Goal: Transaction & Acquisition: Purchase product/service

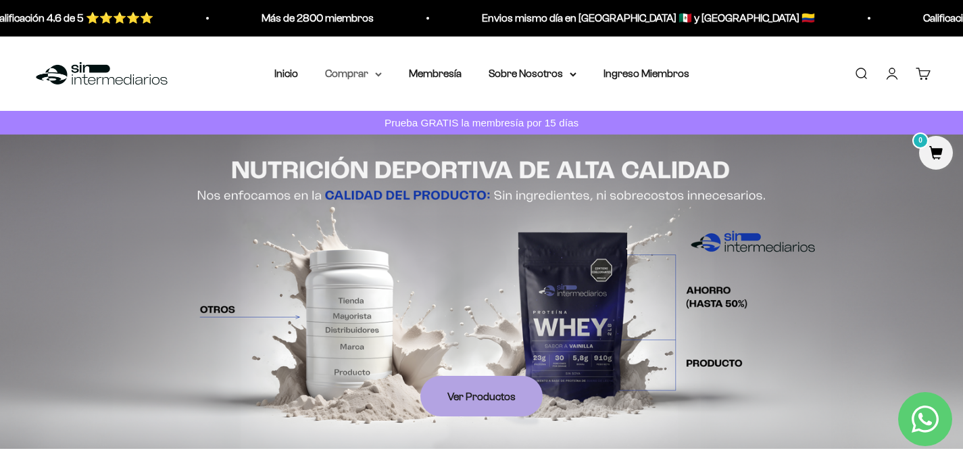
click at [379, 76] on icon at bounding box center [378, 74] width 7 height 5
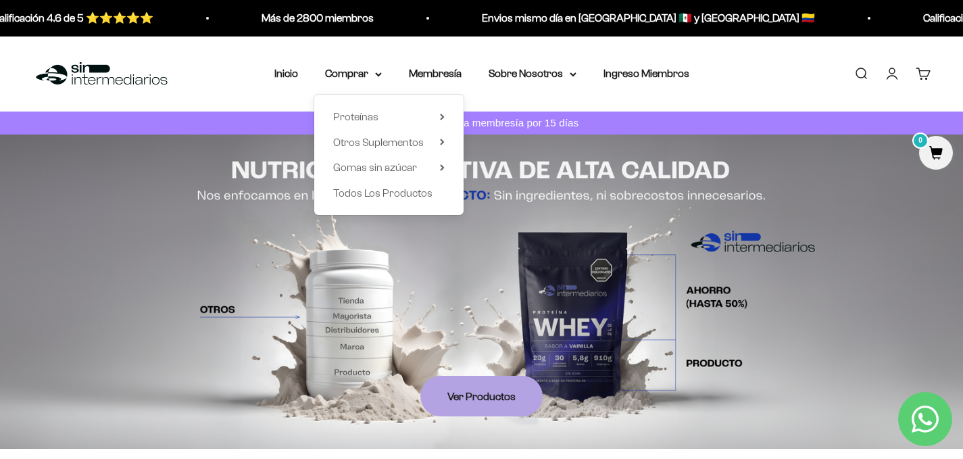
click at [446, 142] on div "Proteínas Ver Todos Whey Iso Vegan Shaker" at bounding box center [388, 155] width 149 height 120
click at [440, 141] on icon at bounding box center [442, 142] width 5 height 7
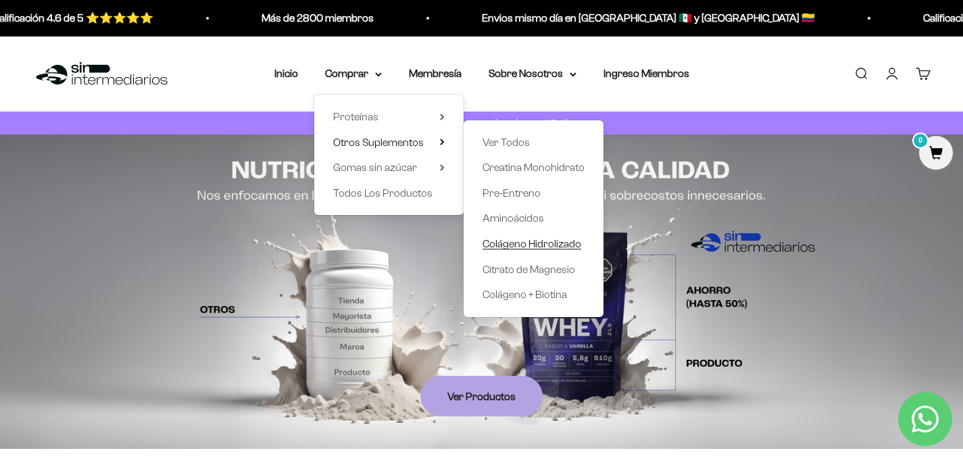
click at [533, 241] on span "Colágeno Hidrolizado" at bounding box center [532, 243] width 99 height 11
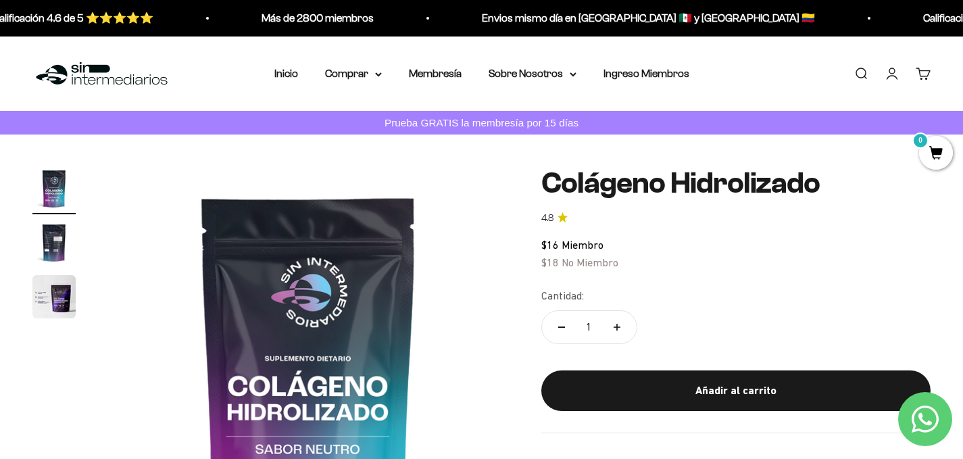
click at [59, 239] on img "Ir al artículo 2" at bounding box center [53, 242] width 43 height 43
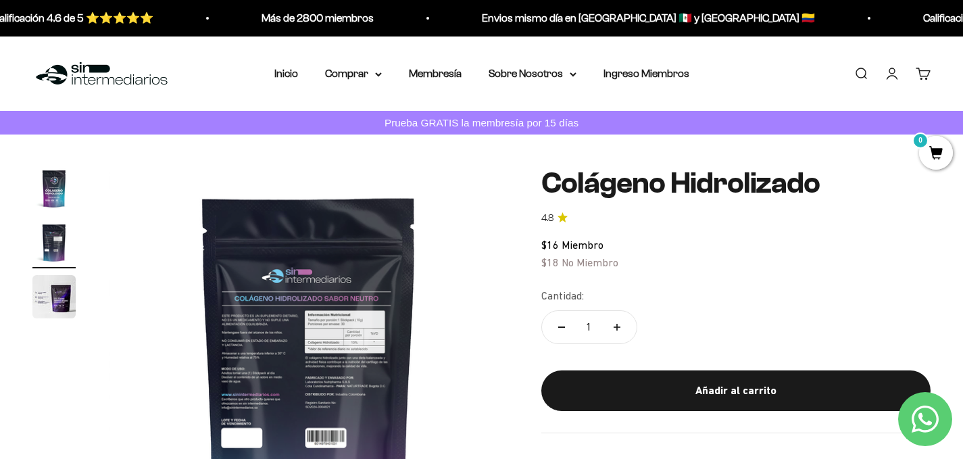
click at [43, 279] on img "Ir al artículo 3" at bounding box center [53, 296] width 43 height 43
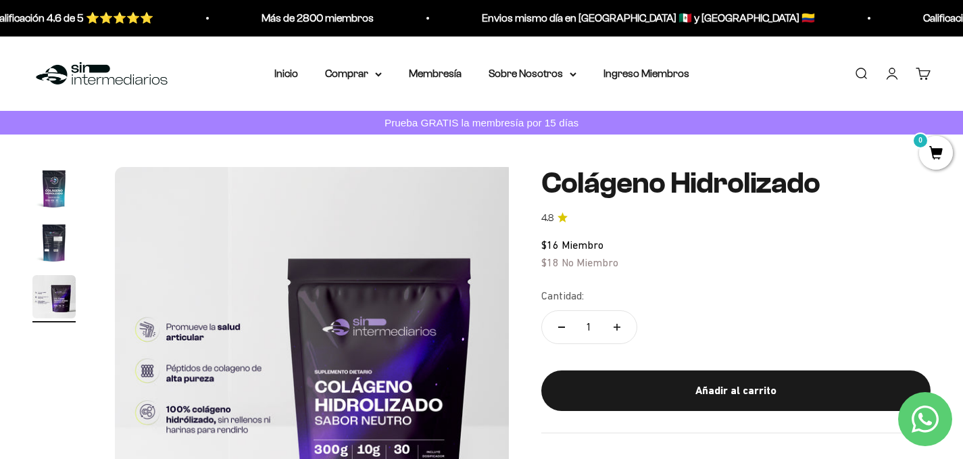
click at [51, 230] on img "Ir al artículo 2" at bounding box center [53, 242] width 43 height 43
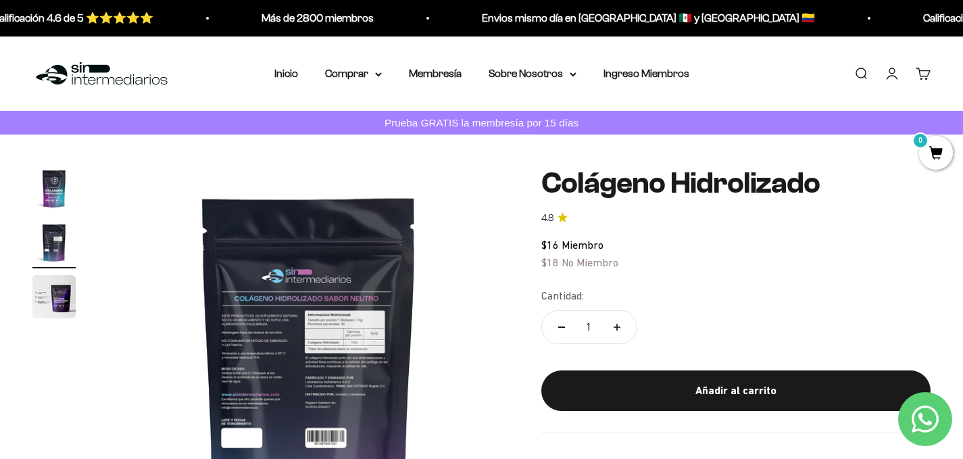
click at [376, 333] on img at bounding box center [309, 367] width 401 height 401
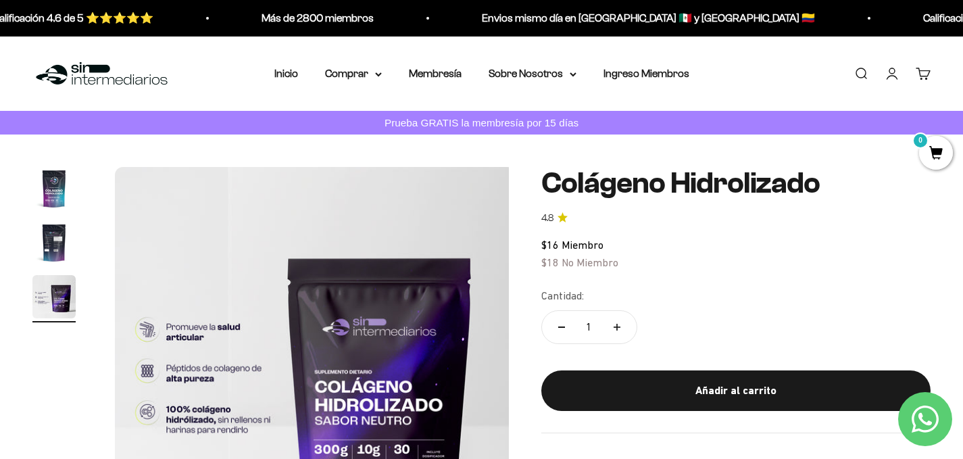
scroll to position [0, 833]
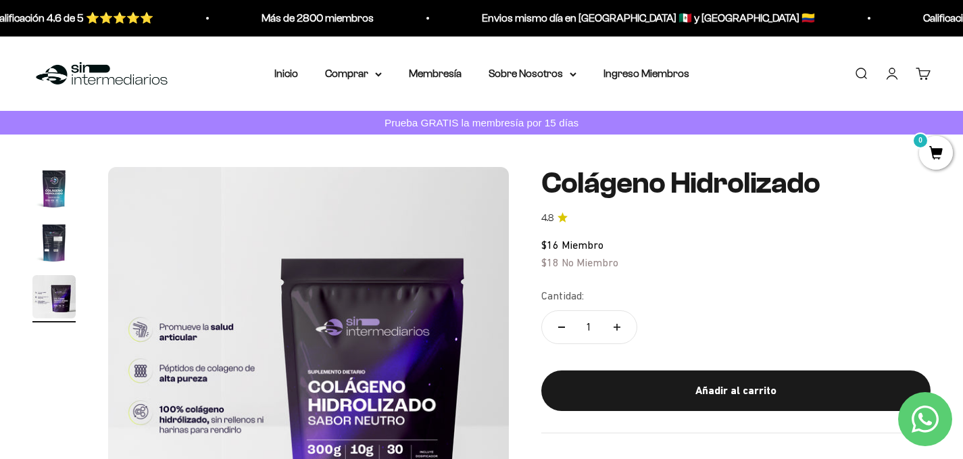
click at [376, 333] on img at bounding box center [308, 367] width 401 height 401
click at [42, 241] on img "Ir al artículo 2" at bounding box center [53, 242] width 43 height 43
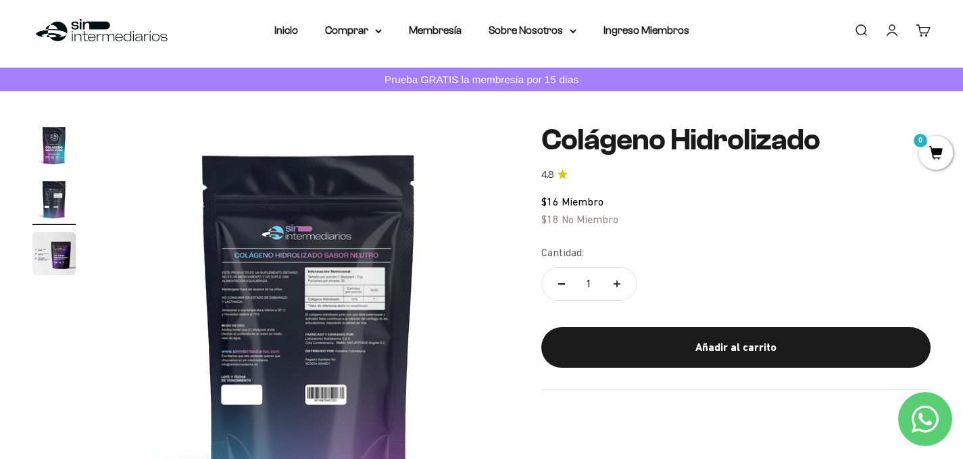
scroll to position [93, 0]
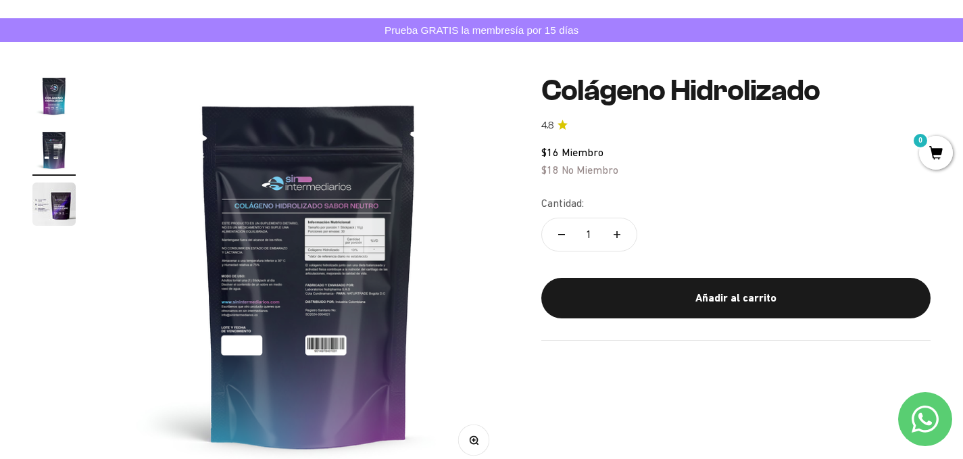
click at [466, 436] on button "Zoom" at bounding box center [473, 440] width 30 height 30
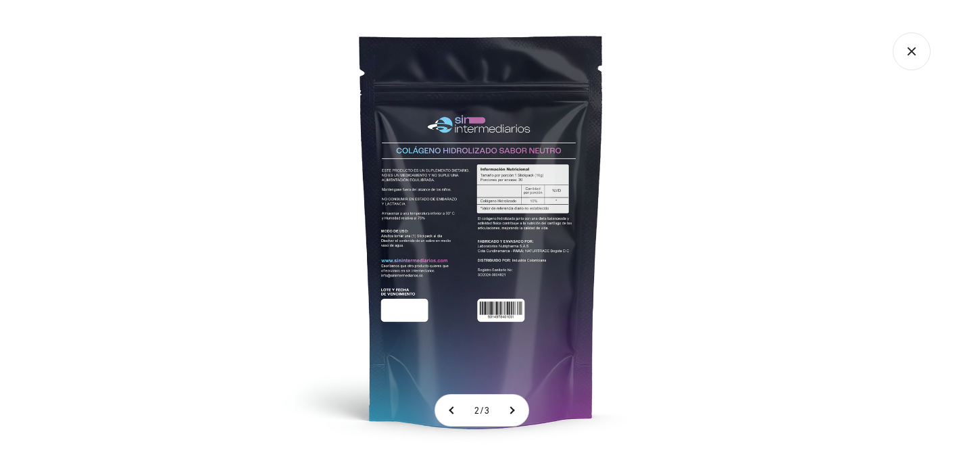
click at [527, 323] on img at bounding box center [481, 229] width 459 height 459
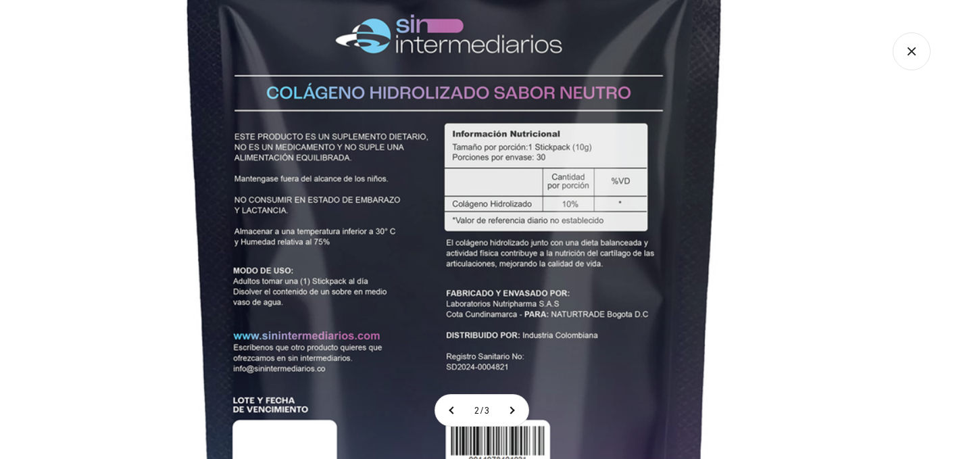
click at [514, 377] on img at bounding box center [455, 267] width 1014 height 1014
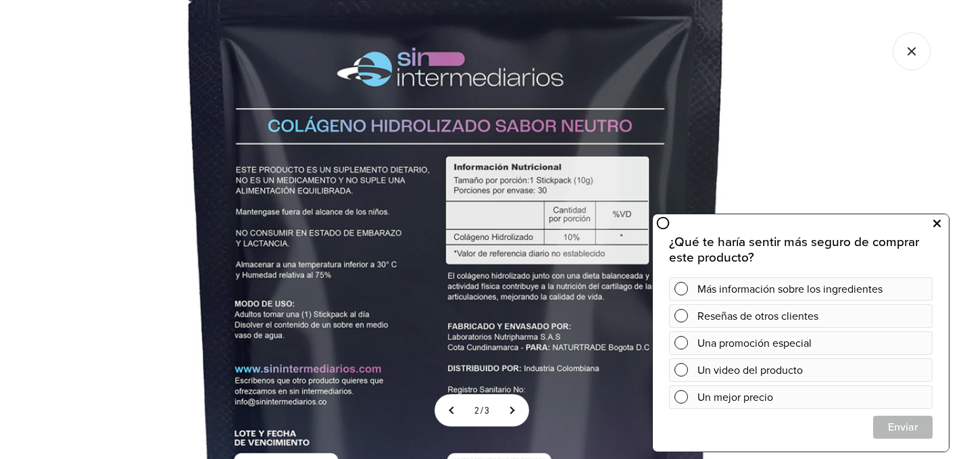
click at [938, 218] on icon at bounding box center [936, 224] width 7 height 18
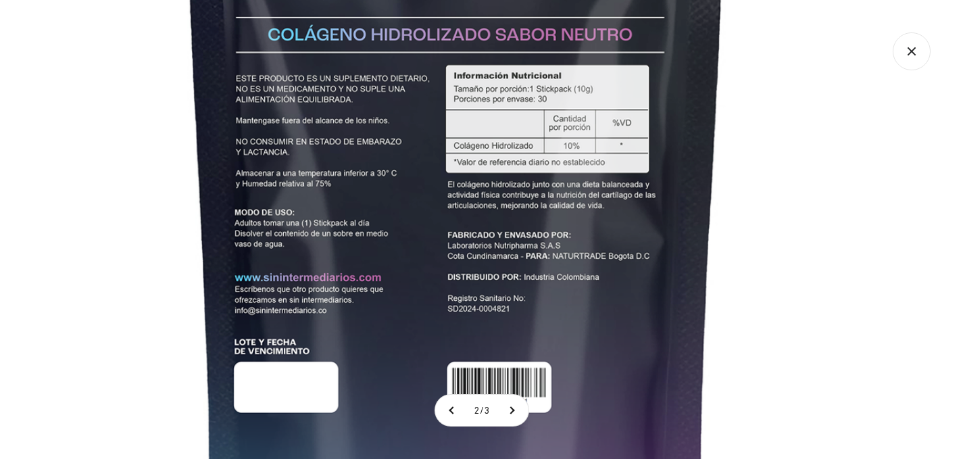
click at [911, 41] on icon "Cerrar galería" at bounding box center [912, 51] width 38 height 38
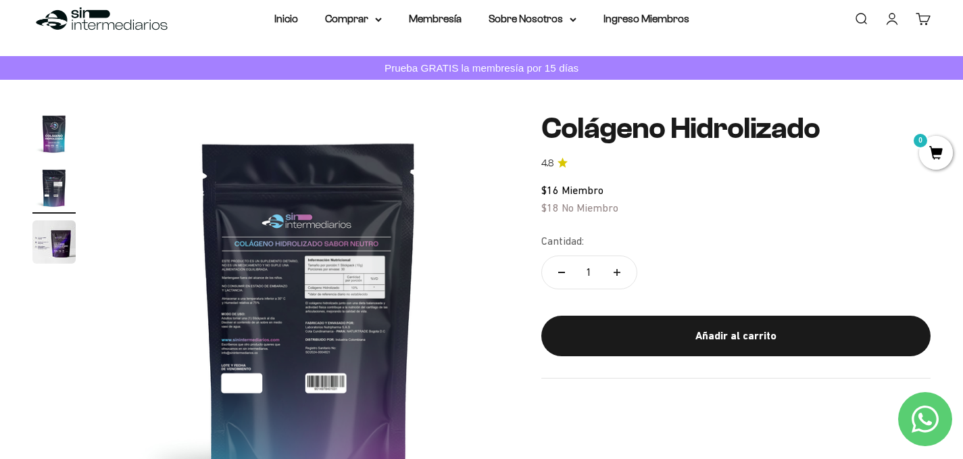
scroll to position [0, 0]
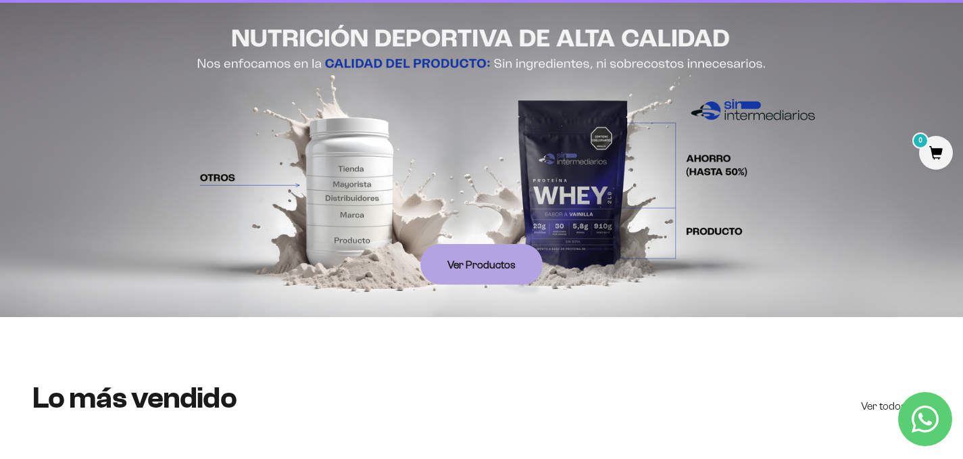
scroll to position [485, 0]
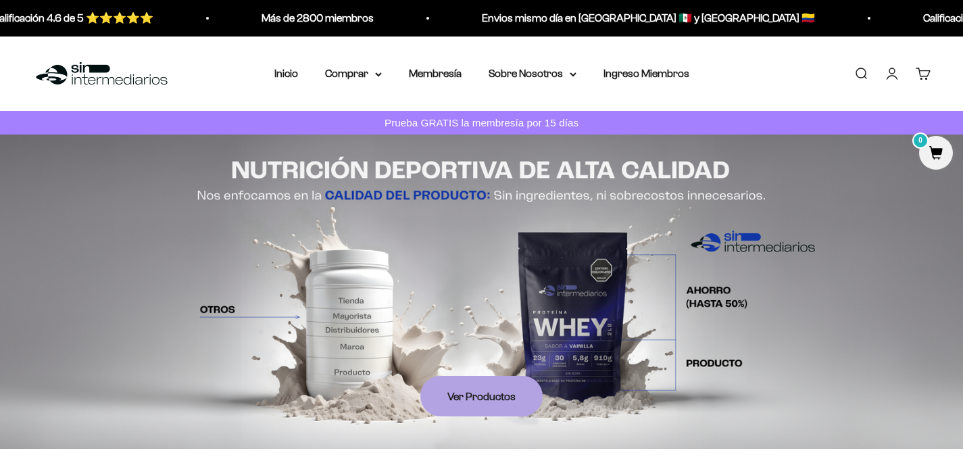
click at [890, 68] on link "Iniciar sesión" at bounding box center [892, 73] width 15 height 15
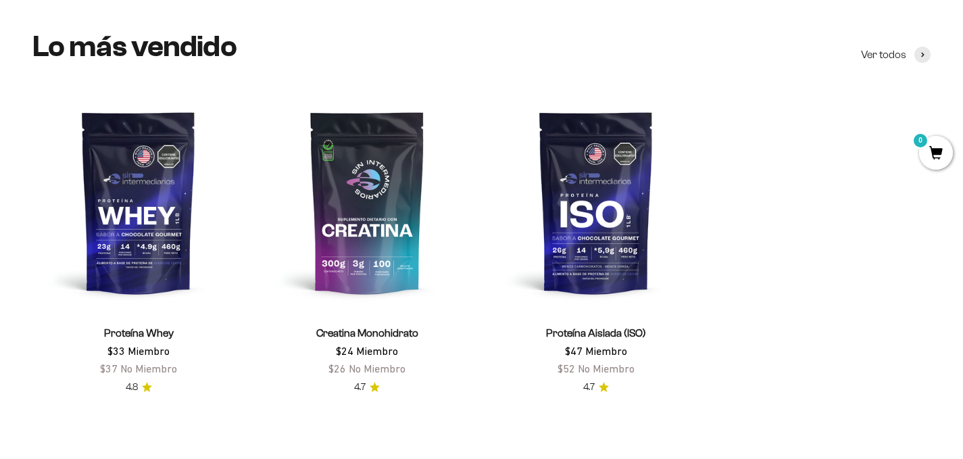
scroll to position [484, 0]
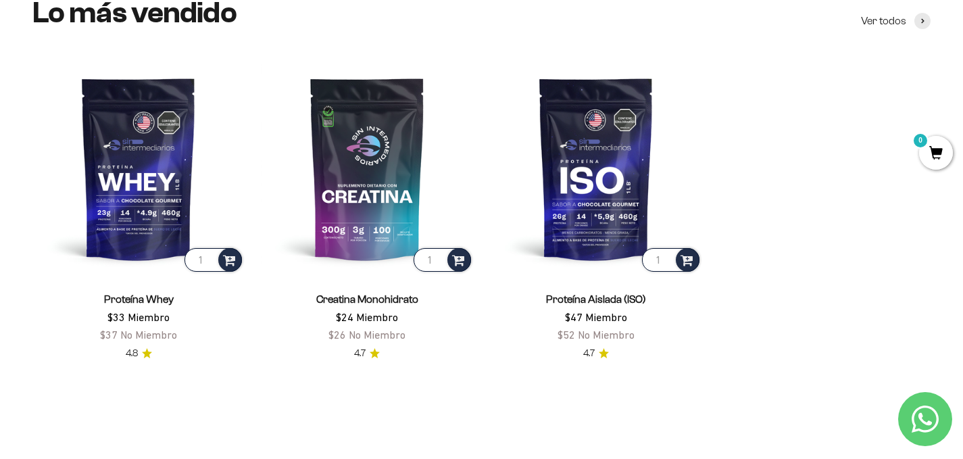
scroll to position [665, 0]
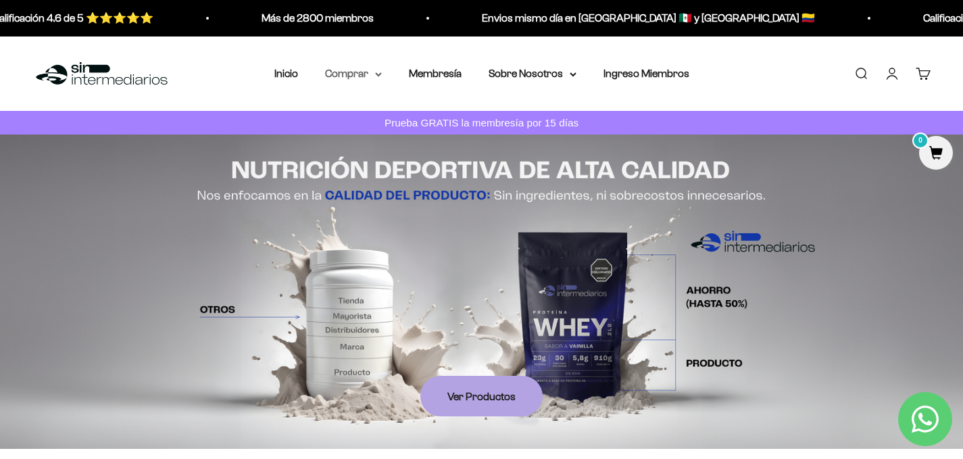
click at [364, 73] on summary "Comprar" at bounding box center [353, 74] width 57 height 18
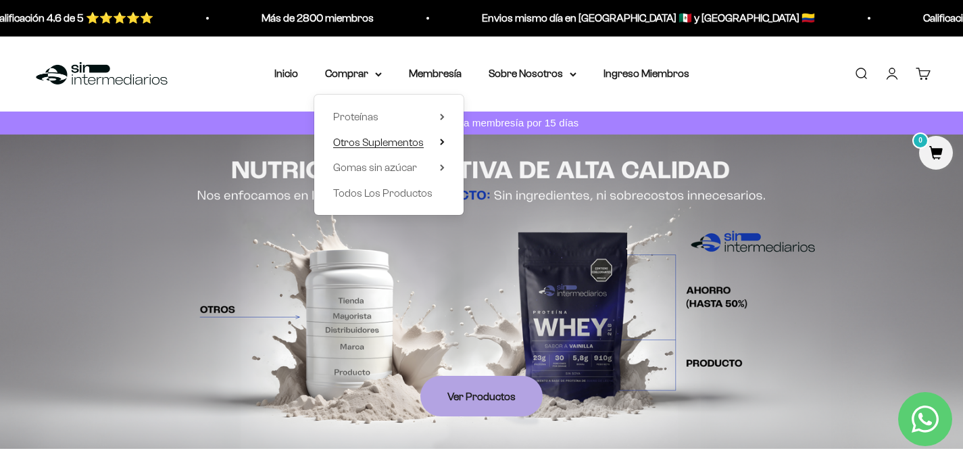
click at [441, 145] on summary "Otros Suplementos" at bounding box center [389, 142] width 112 height 18
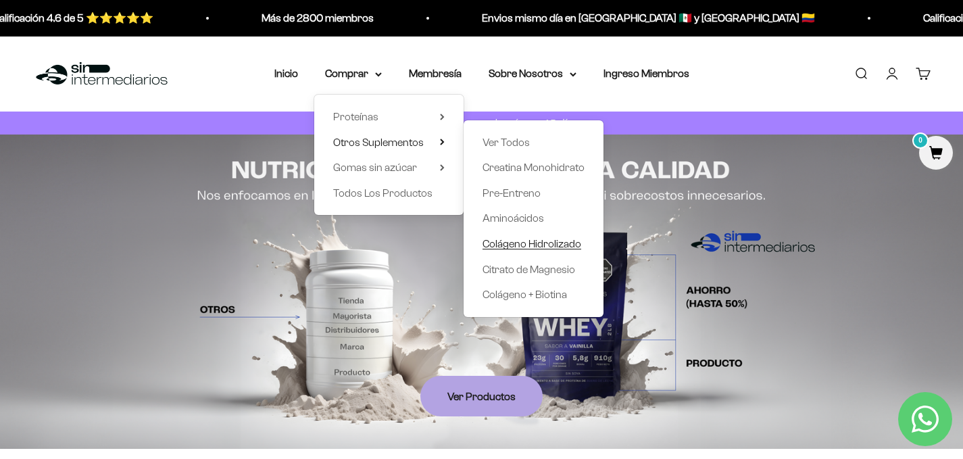
click at [533, 245] on span "Colágeno Hidrolizado" at bounding box center [532, 243] width 99 height 11
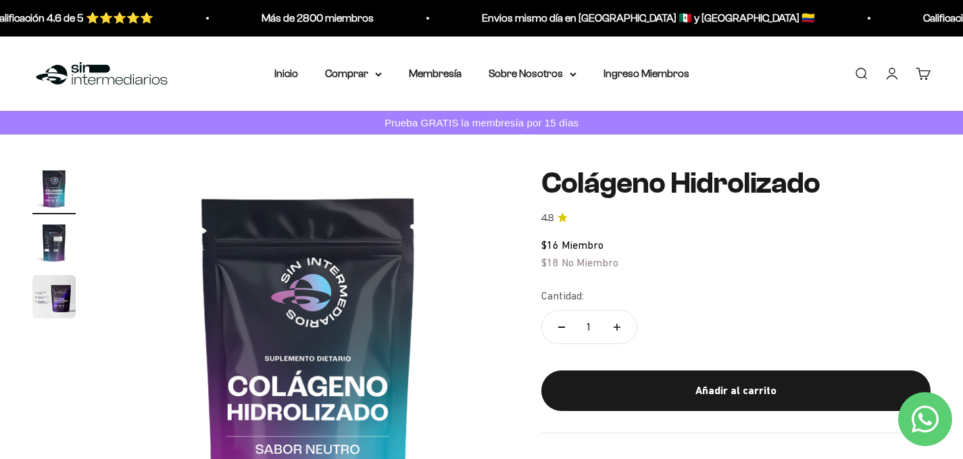
click at [58, 248] on img "Ir al artículo 2" at bounding box center [53, 242] width 43 height 43
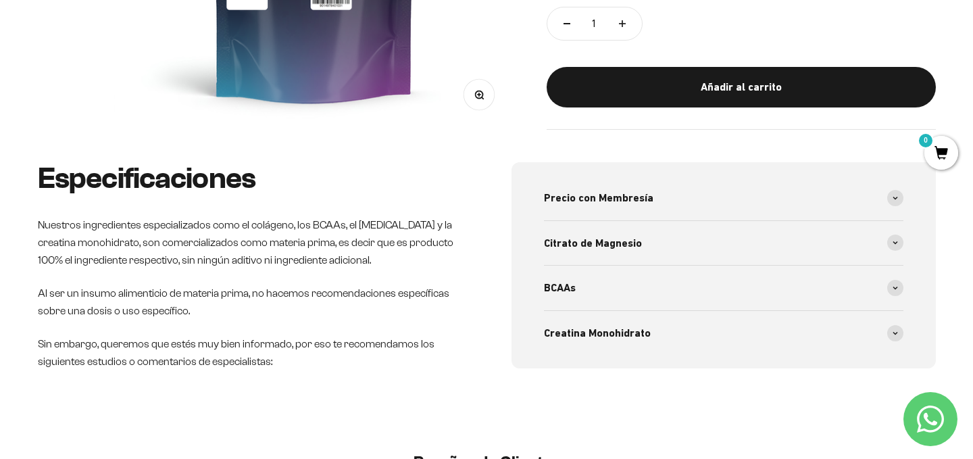
scroll to position [447, 0]
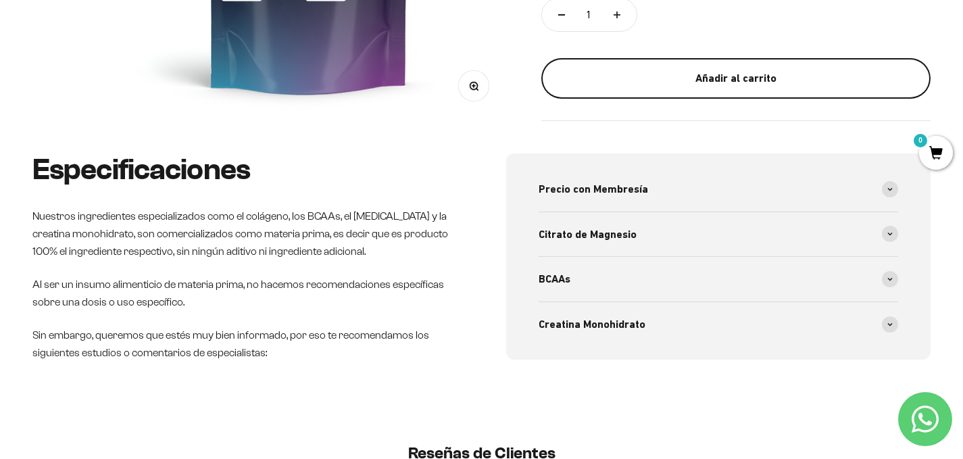
click at [706, 76] on div "Añadir al carrito" at bounding box center [735, 79] width 335 height 18
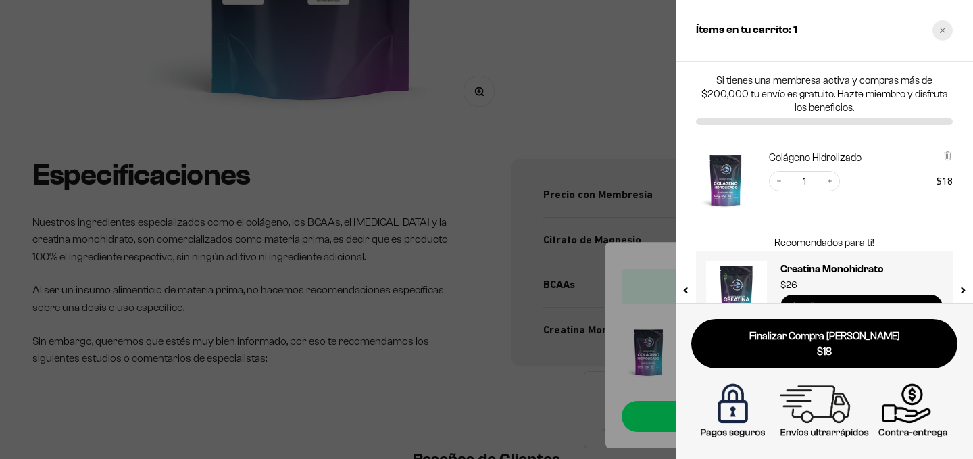
click at [944, 25] on div "Close cart" at bounding box center [943, 30] width 20 height 20
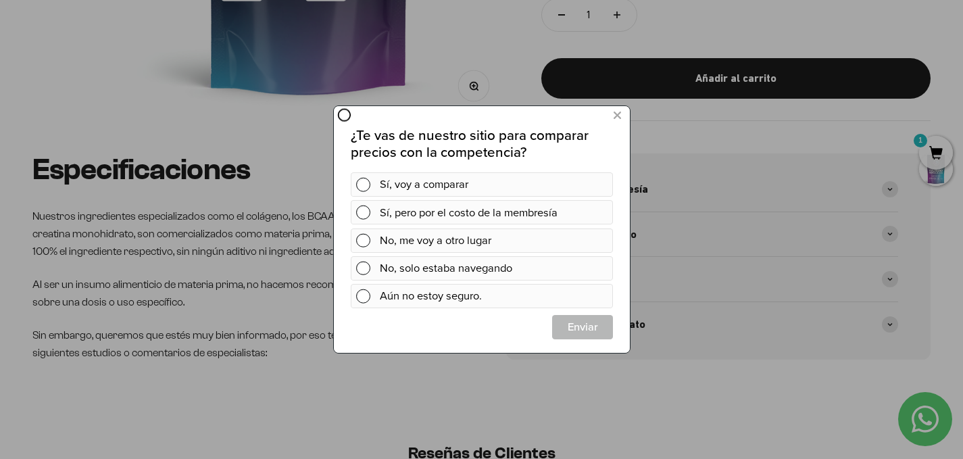
scroll to position [0, 0]
click at [614, 114] on icon at bounding box center [616, 116] width 7 height 18
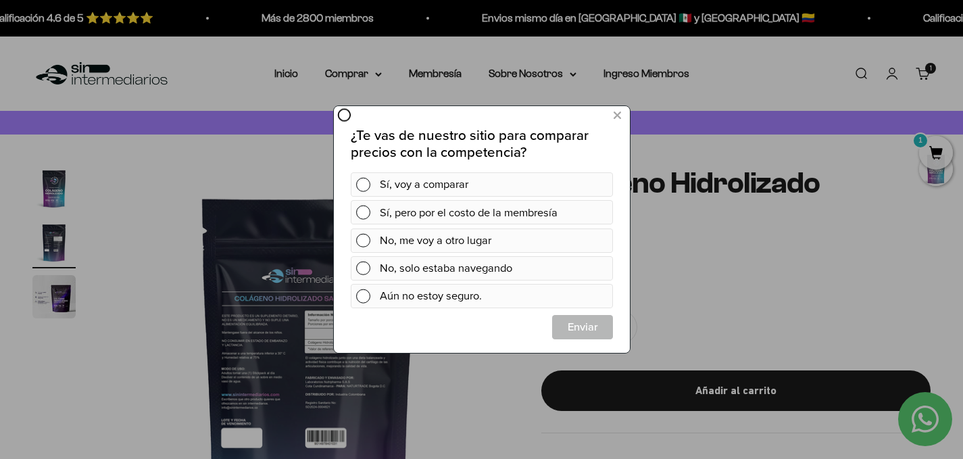
click at [52, 177] on div at bounding box center [142, 124] width 284 height 249
click at [617, 114] on icon at bounding box center [616, 116] width 7 height 18
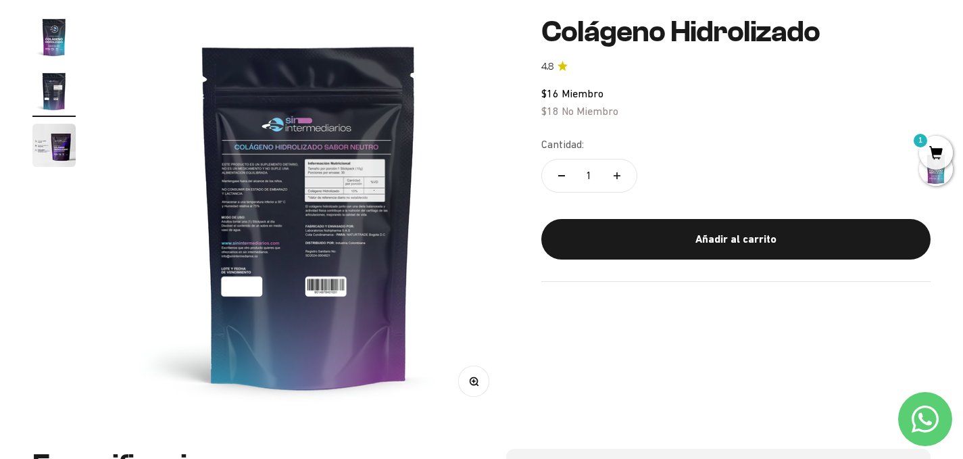
scroll to position [155, 0]
